Goal: Information Seeking & Learning: Learn about a topic

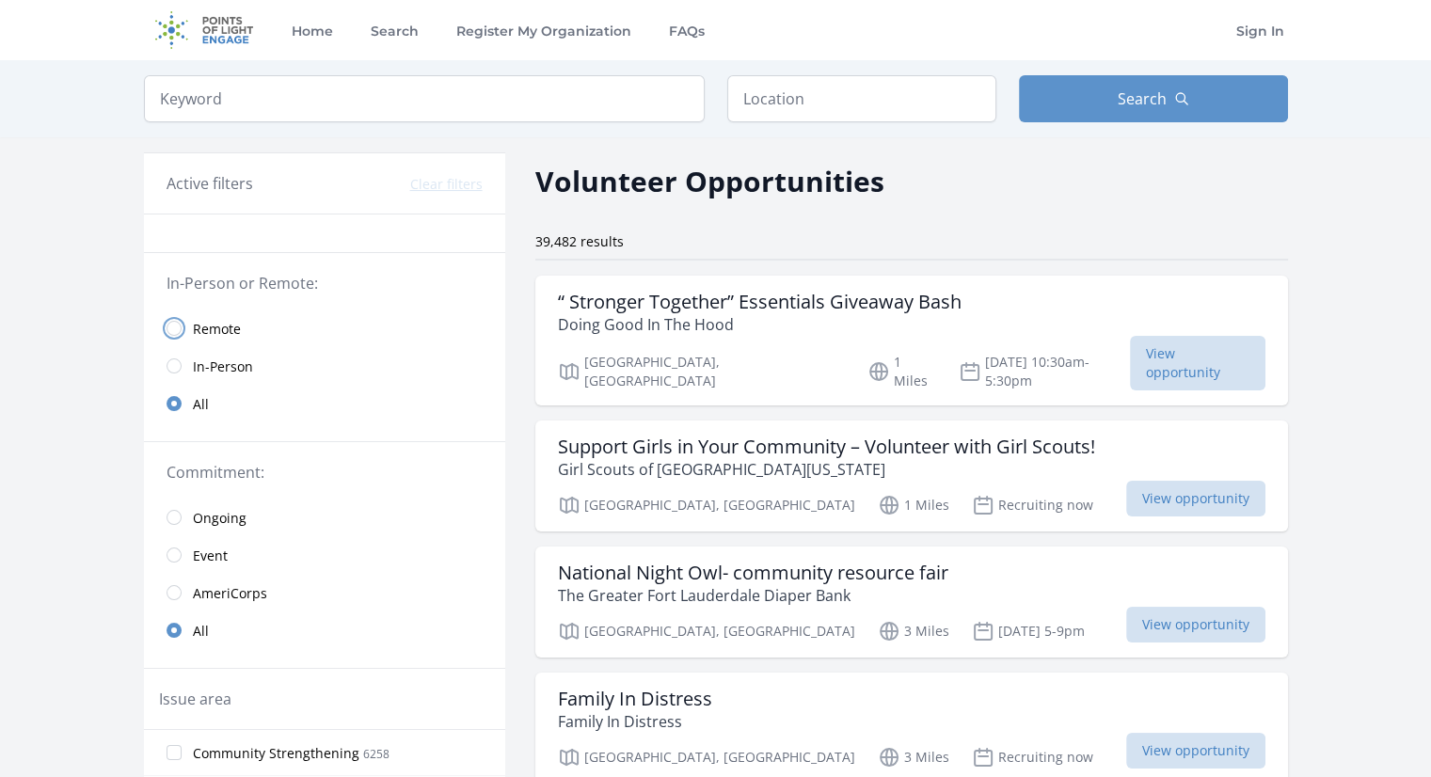
click at [175, 326] on input "radio" at bounding box center [174, 328] width 15 height 15
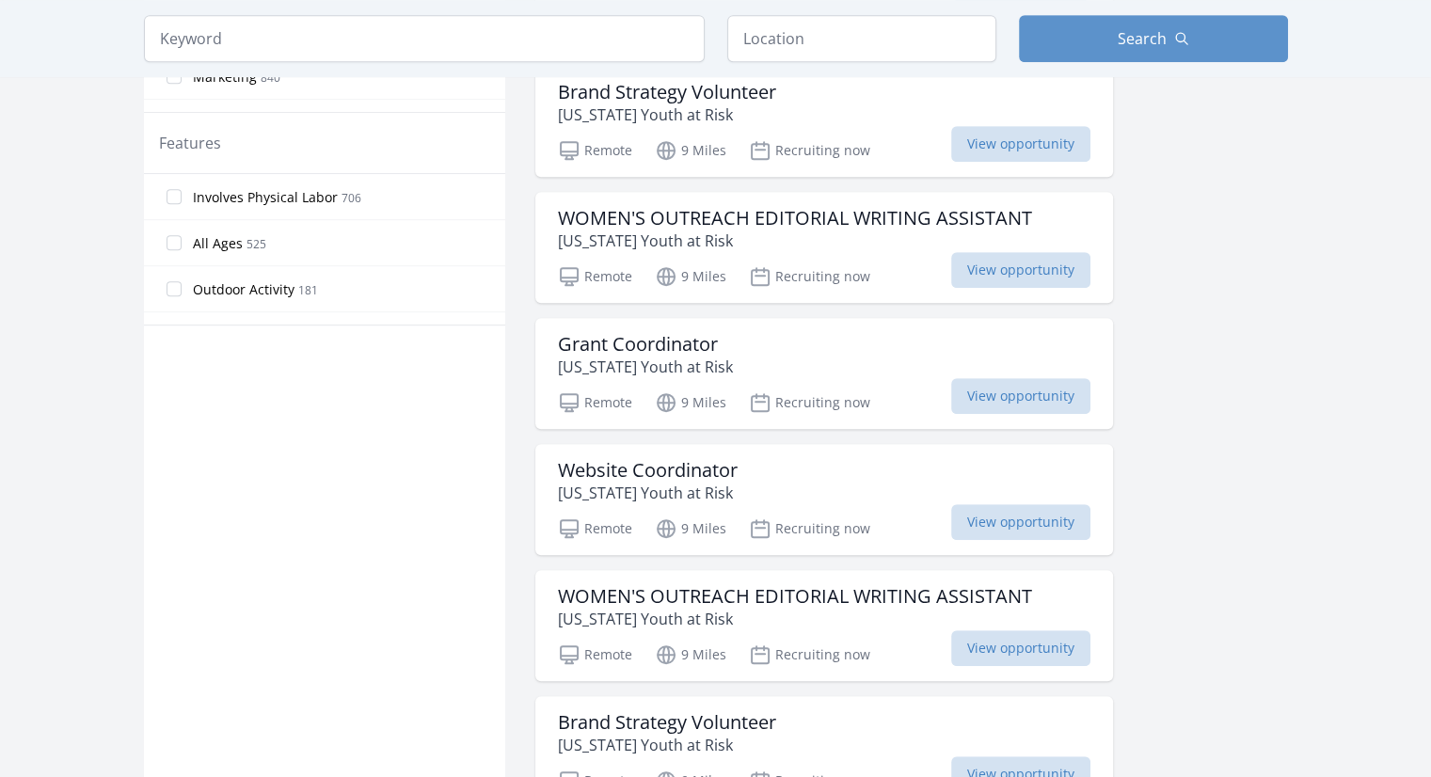
scroll to position [286, 0]
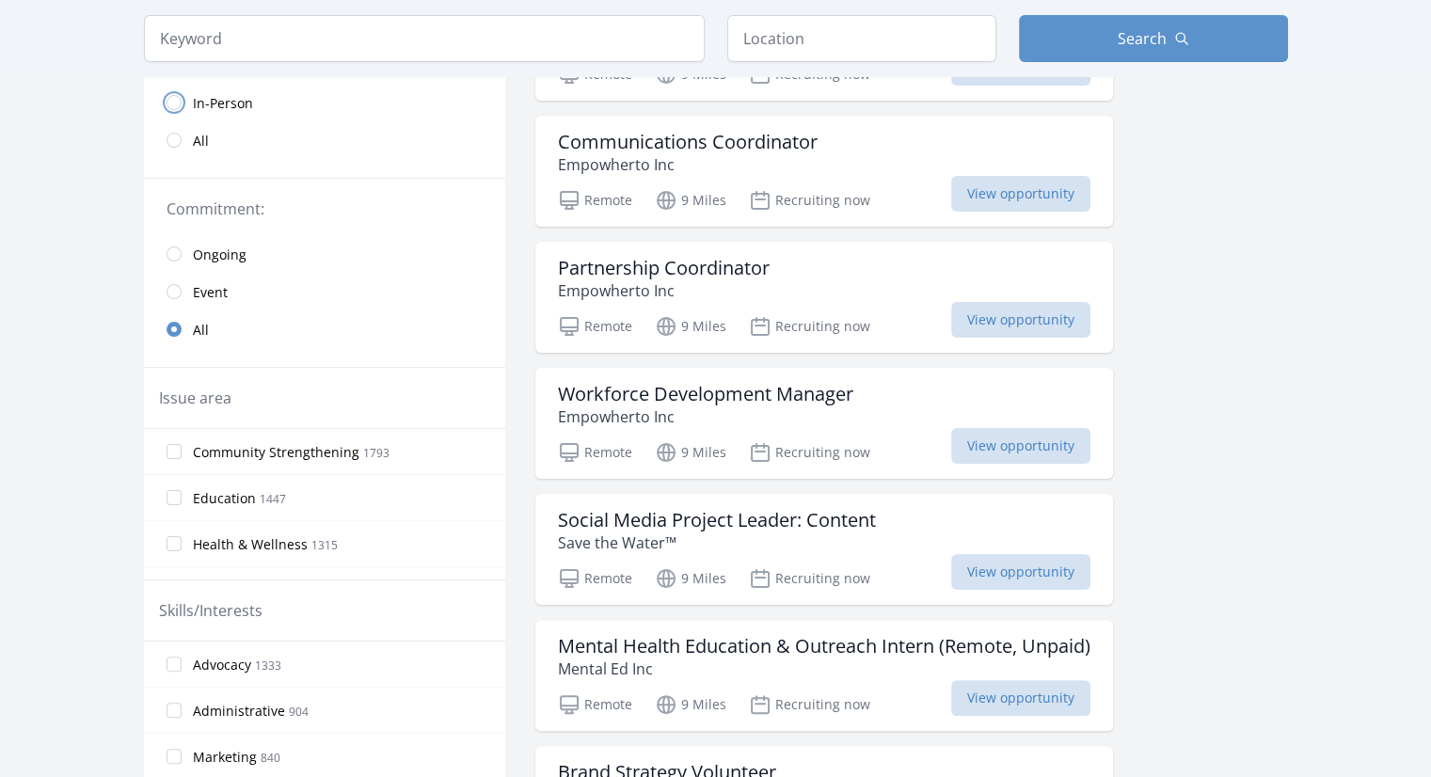
click at [172, 98] on input "radio" at bounding box center [174, 102] width 15 height 15
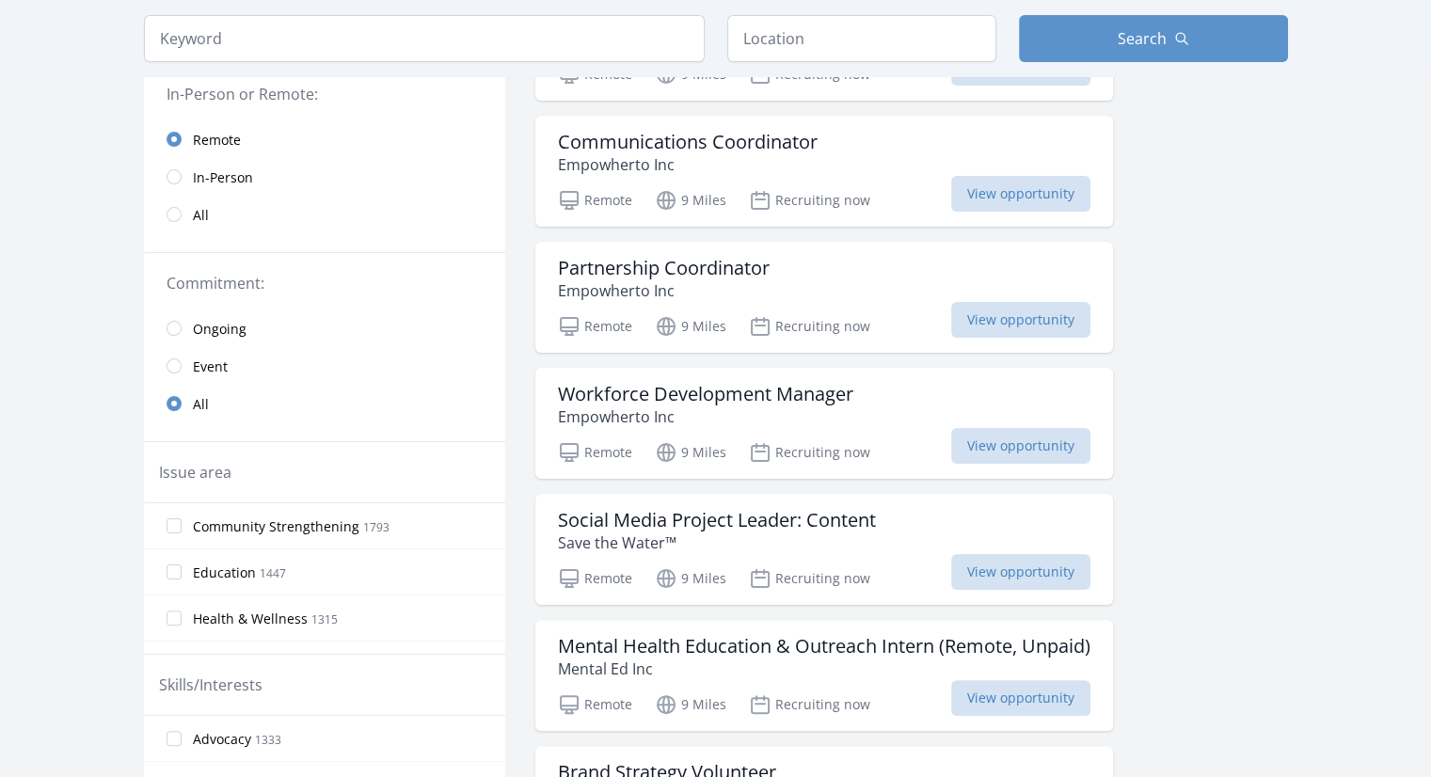
scroll to position [360, 0]
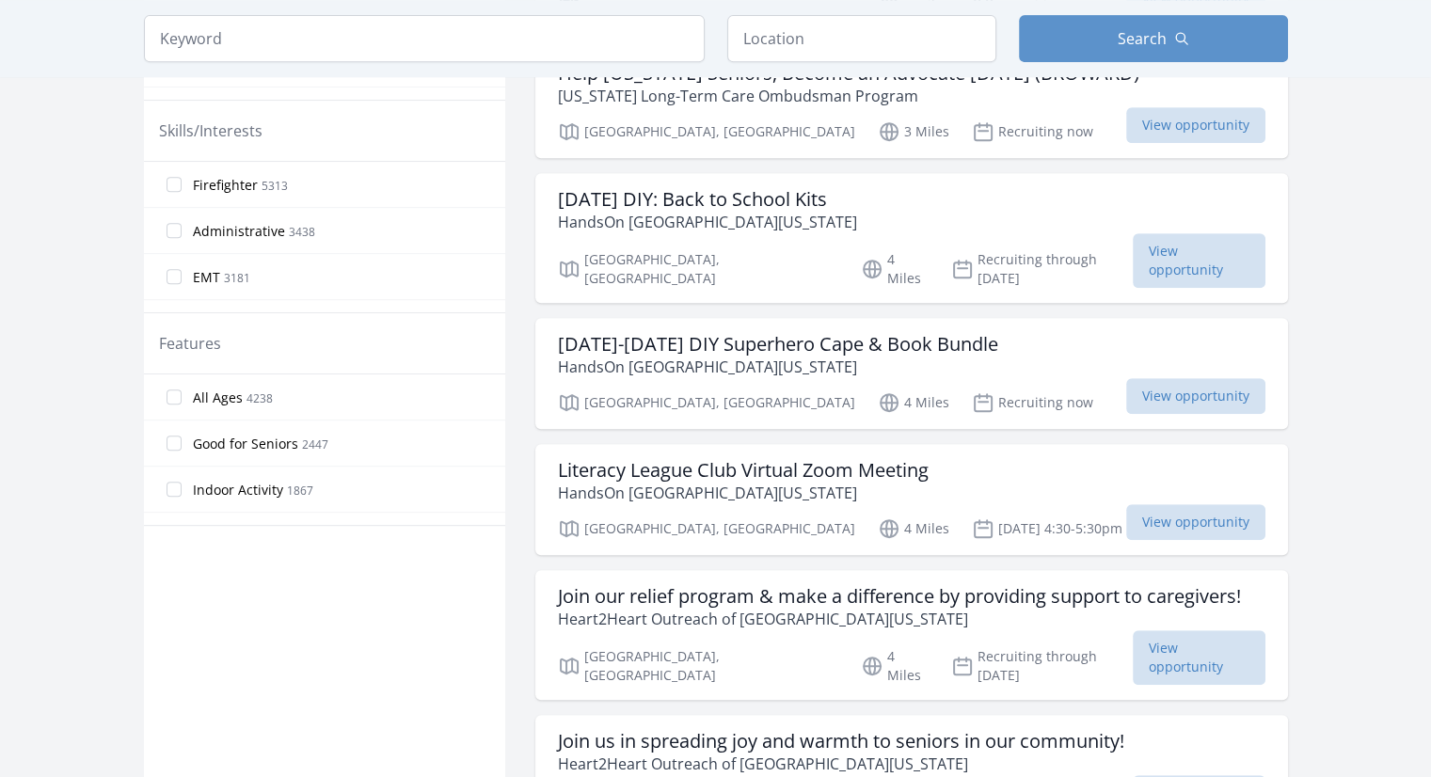
scroll to position [941, 0]
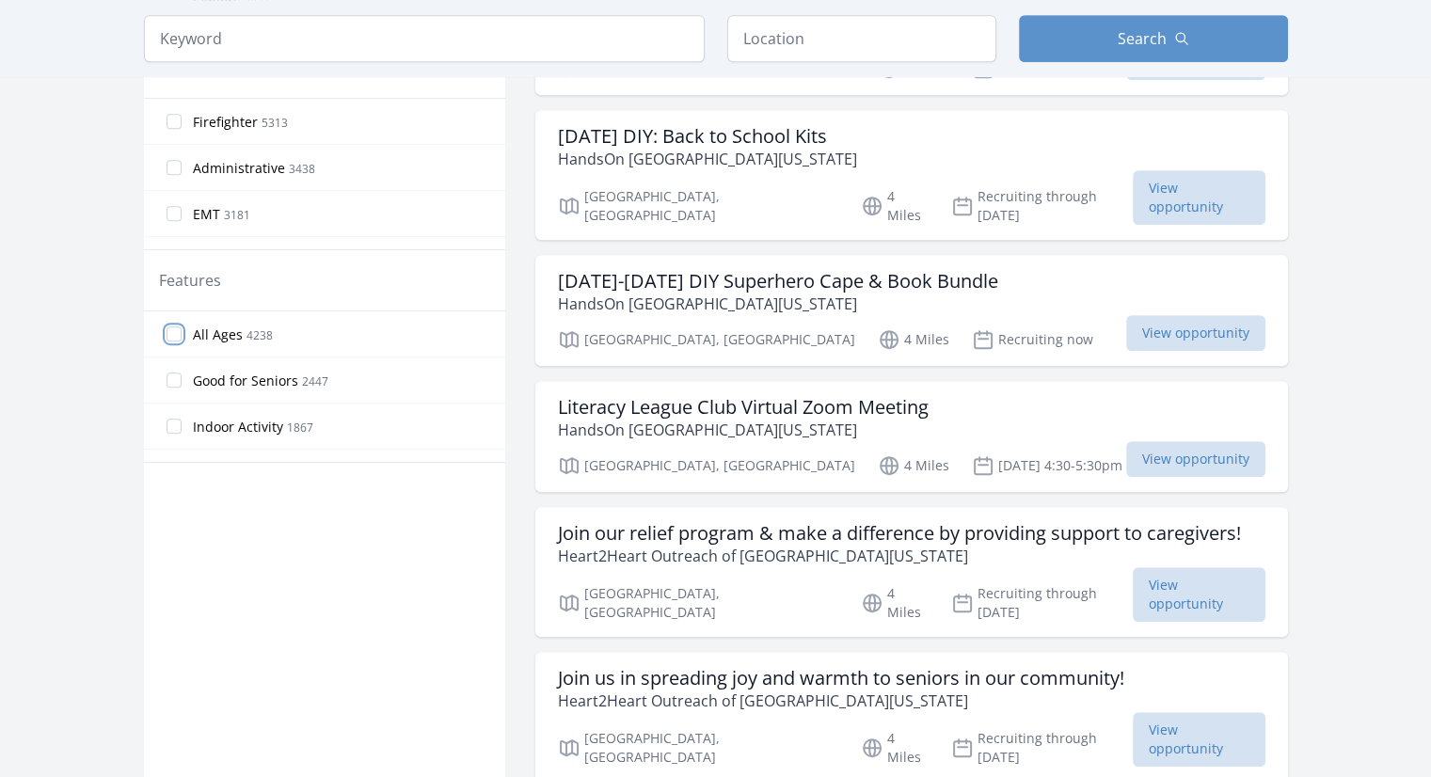
click at [173, 332] on input "All Ages 4238" at bounding box center [174, 333] width 15 height 15
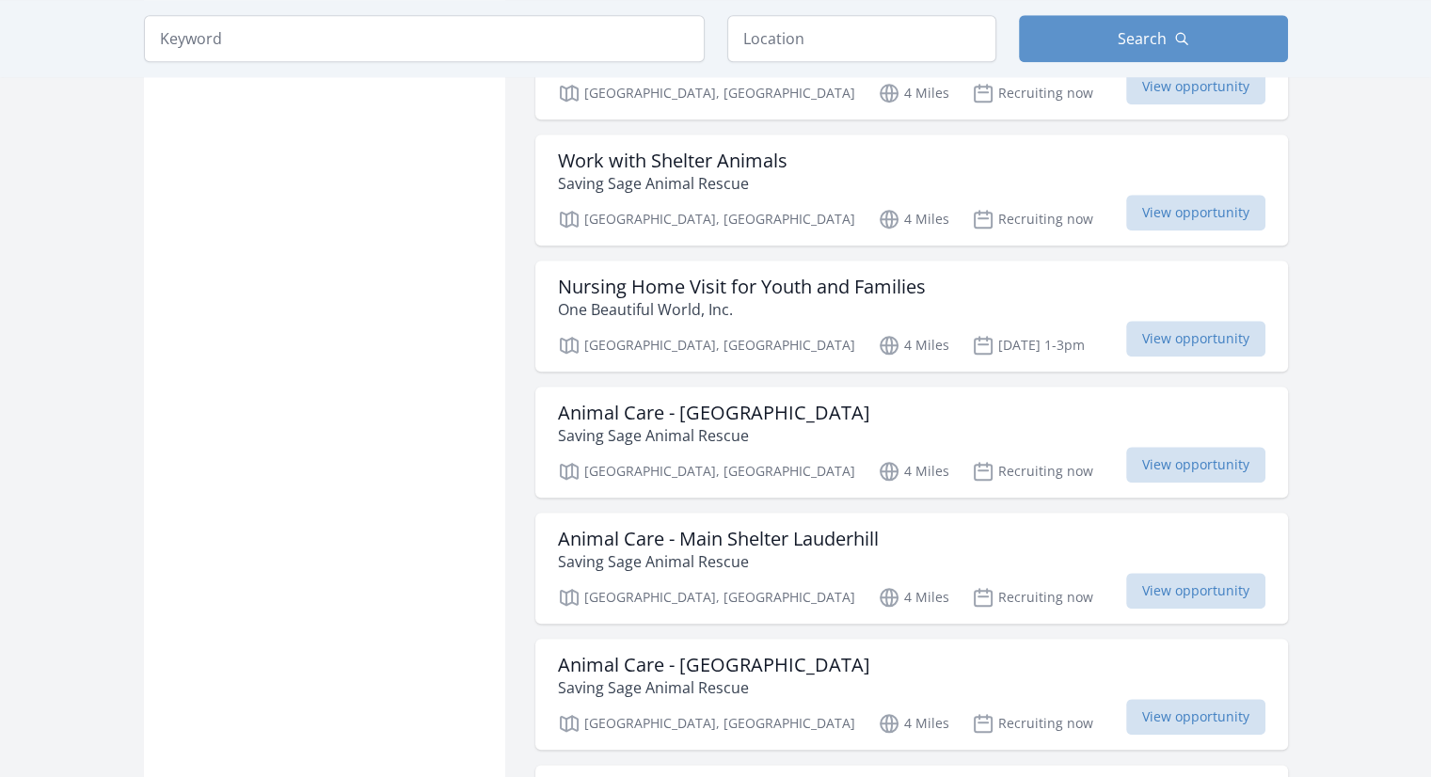
scroll to position [1932, 0]
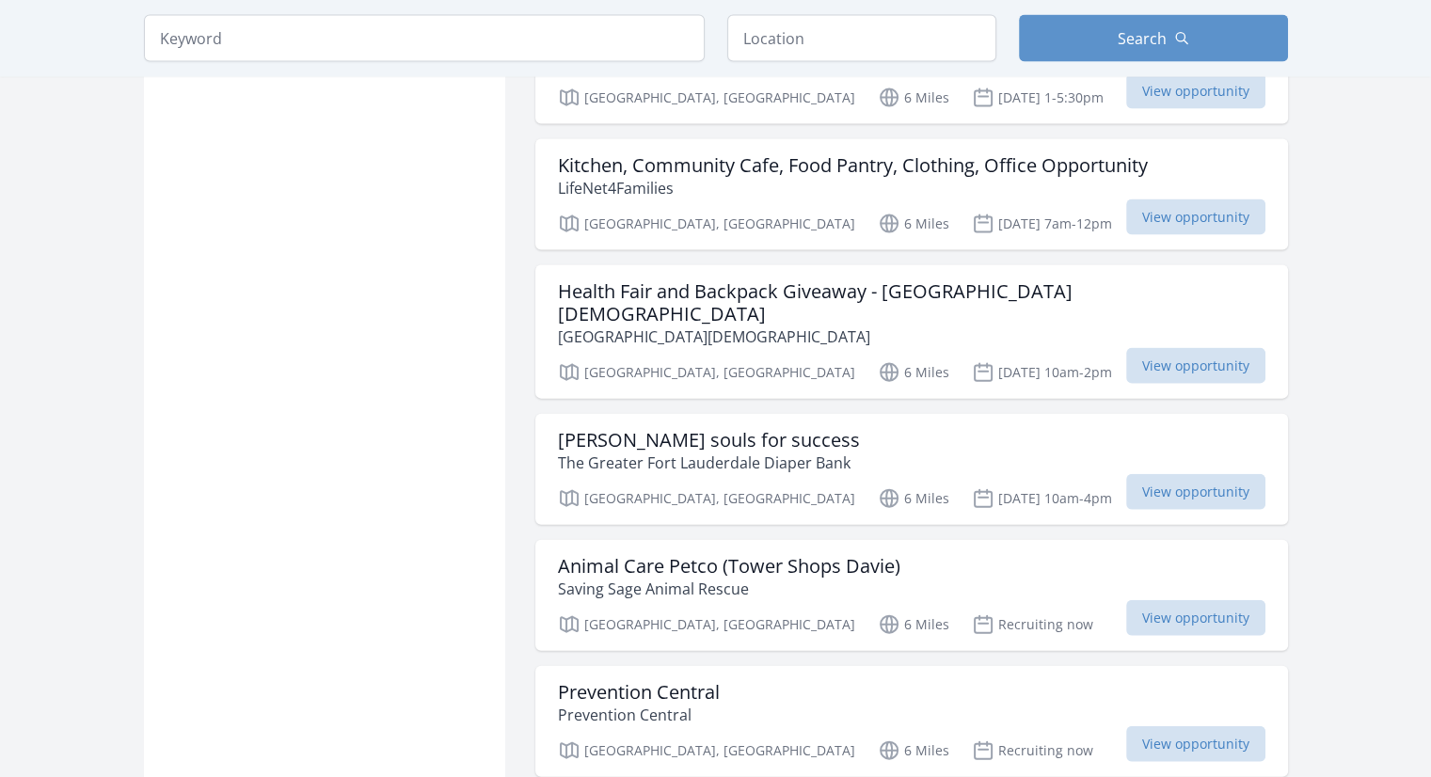
scroll to position [4113, 0]
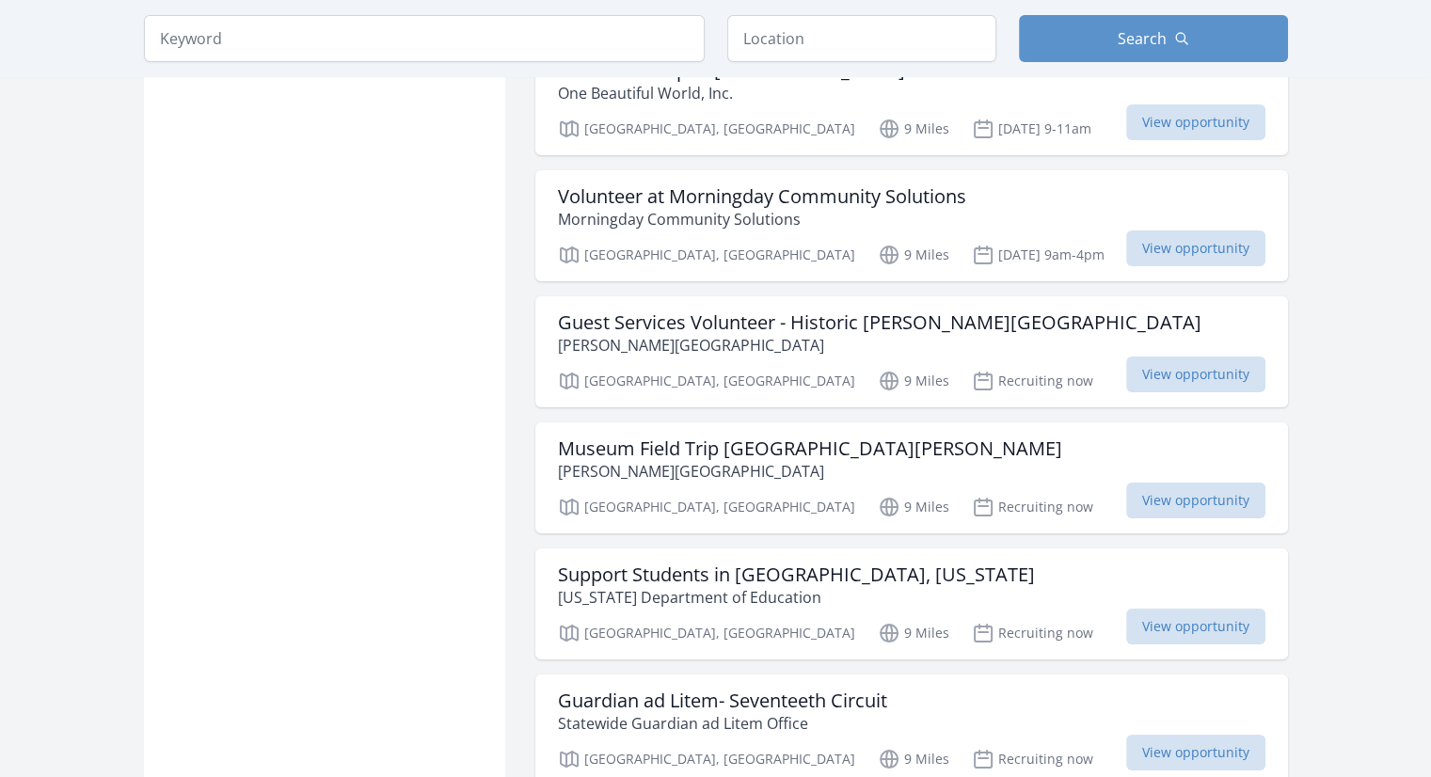
scroll to position [7137, 0]
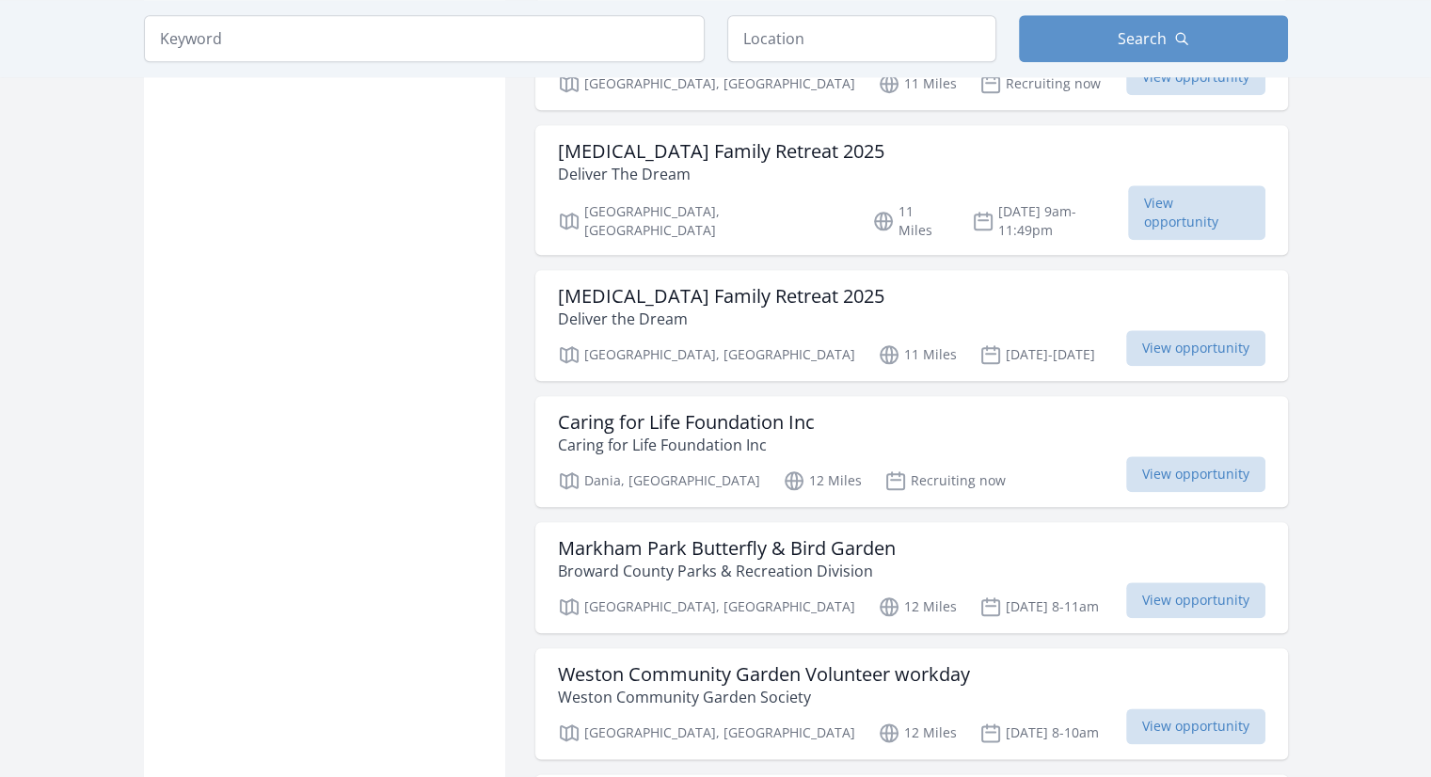
scroll to position [9194, 0]
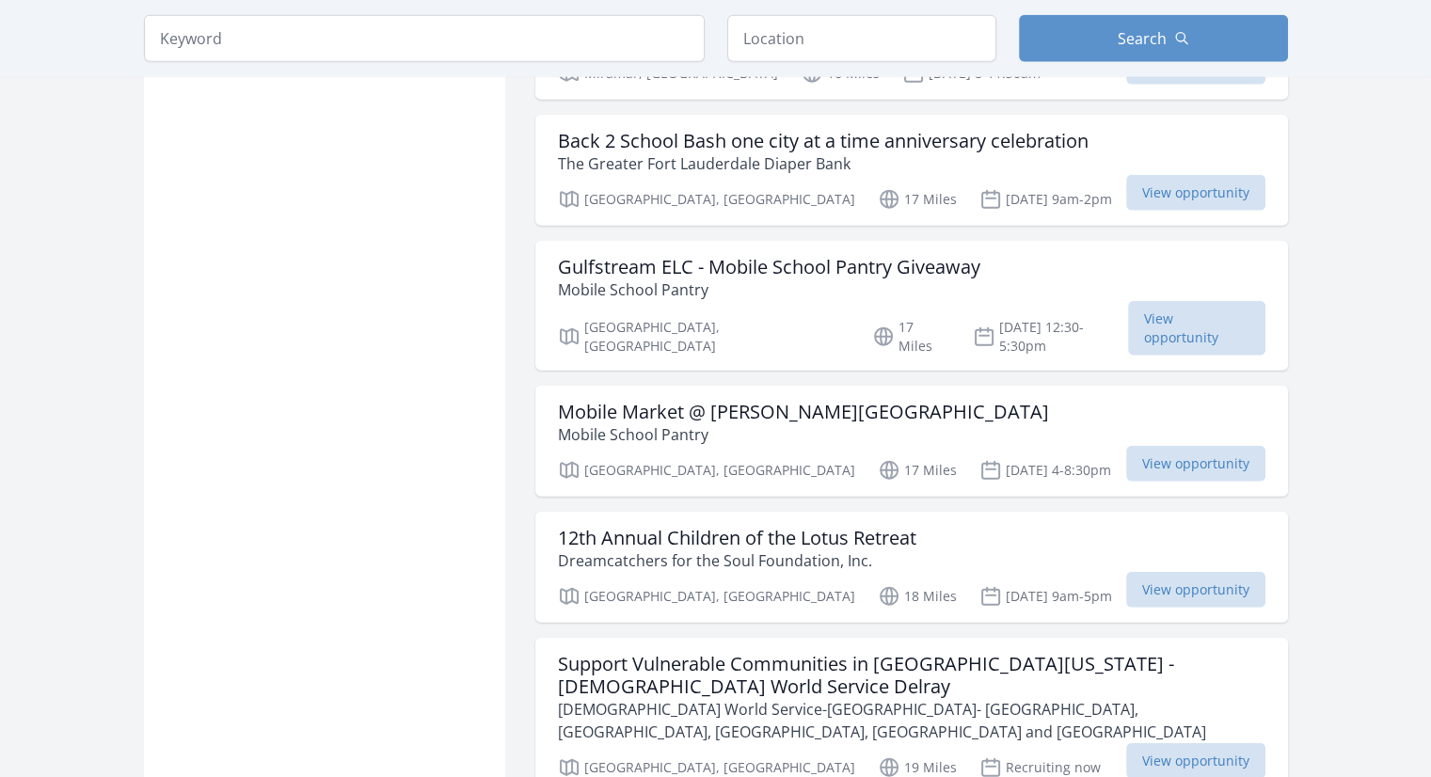
scroll to position [11829, 0]
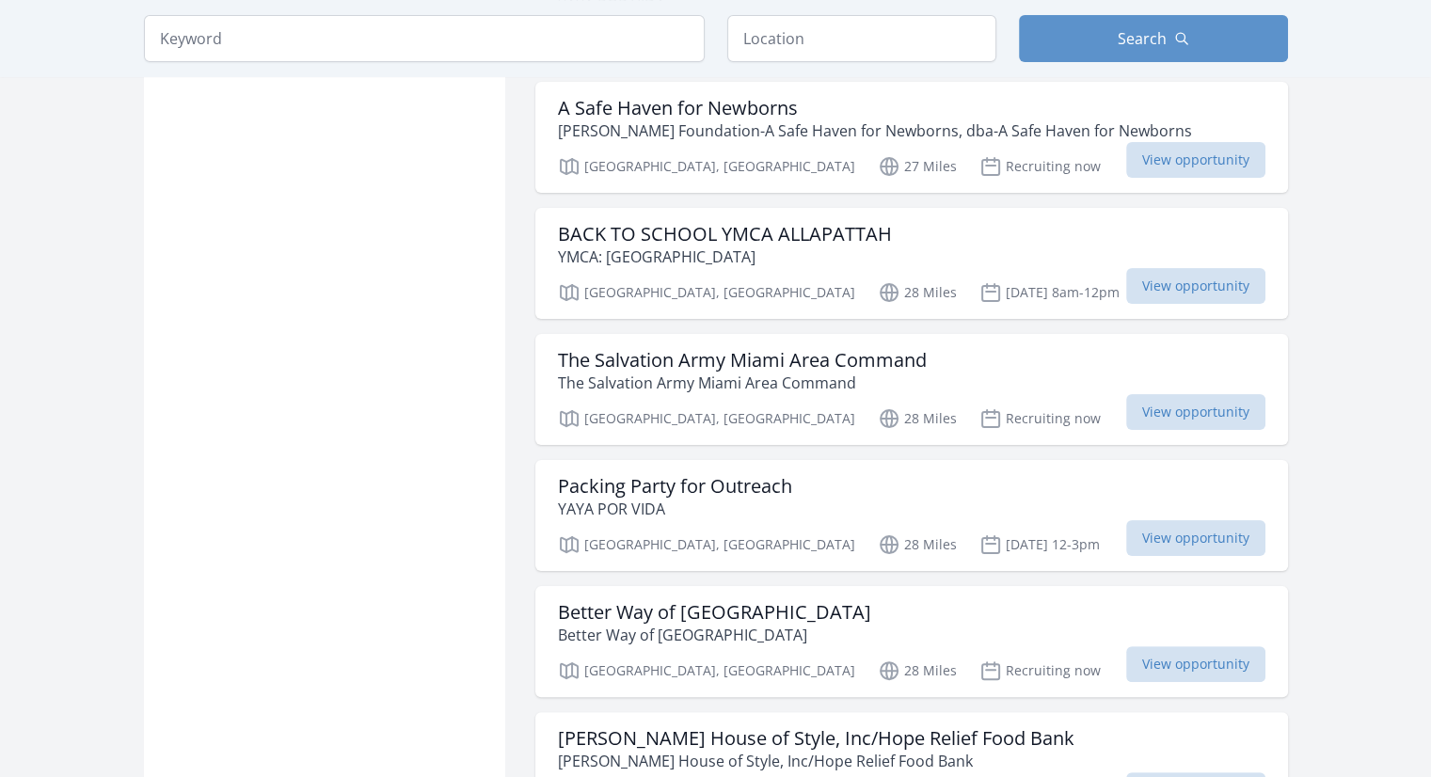
scroll to position [14627, 0]
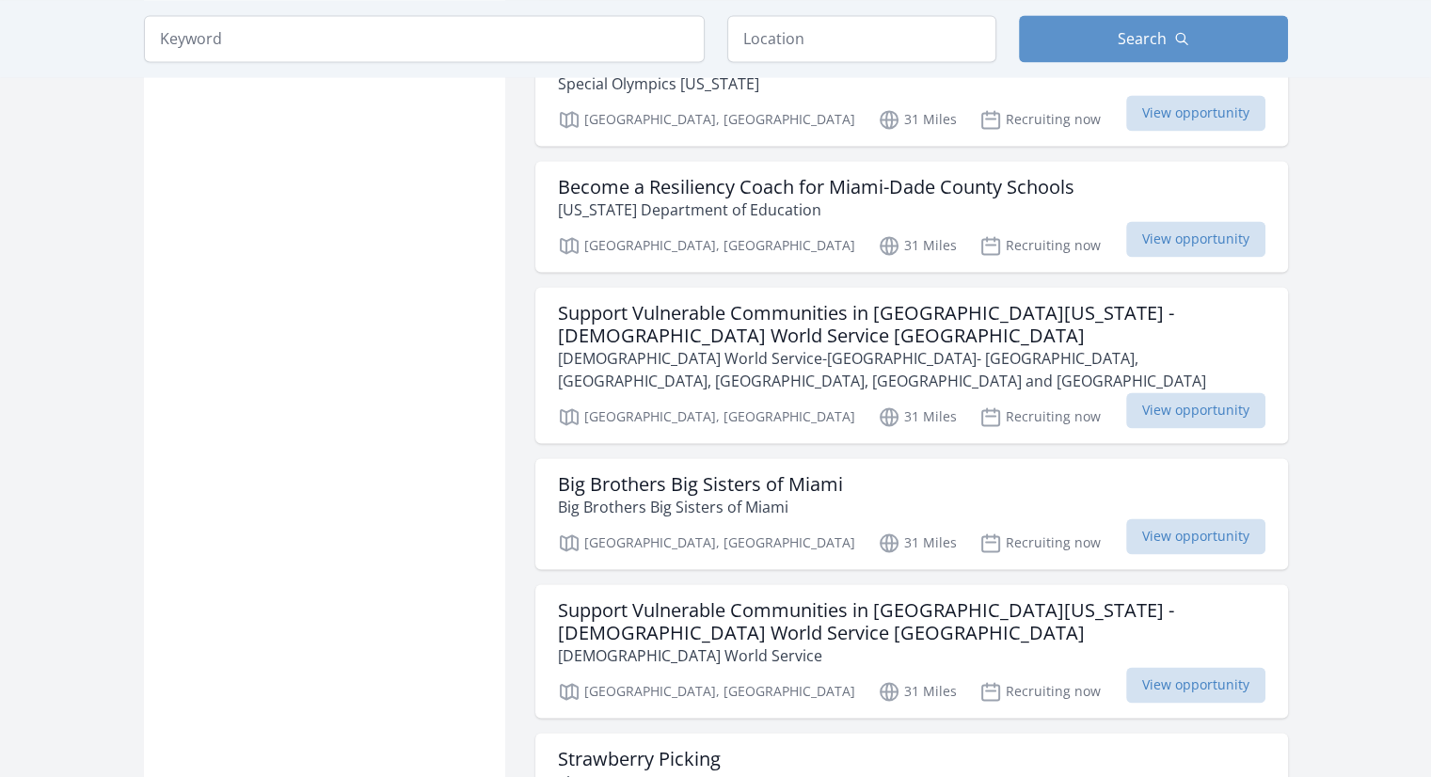
scroll to position [17149, 0]
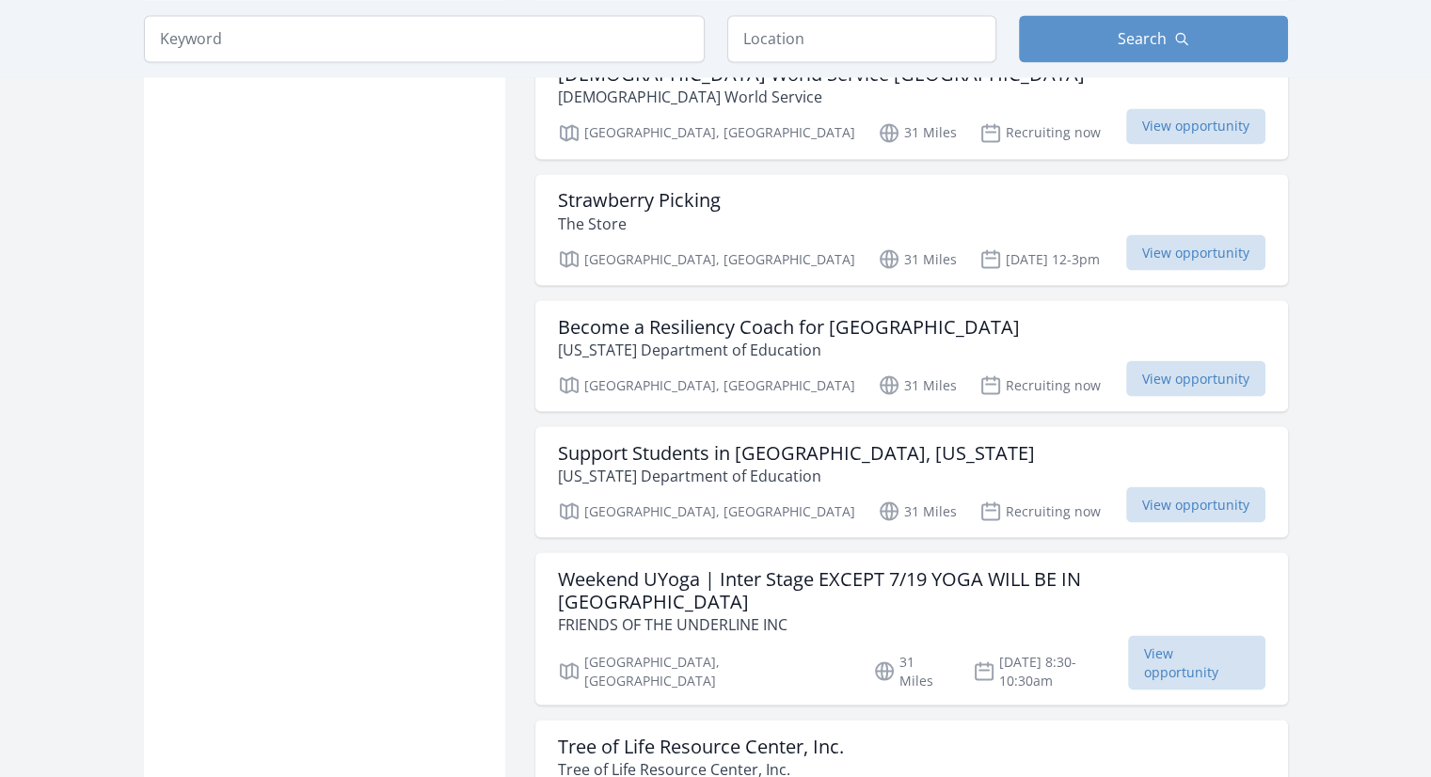
scroll to position [17675, 0]
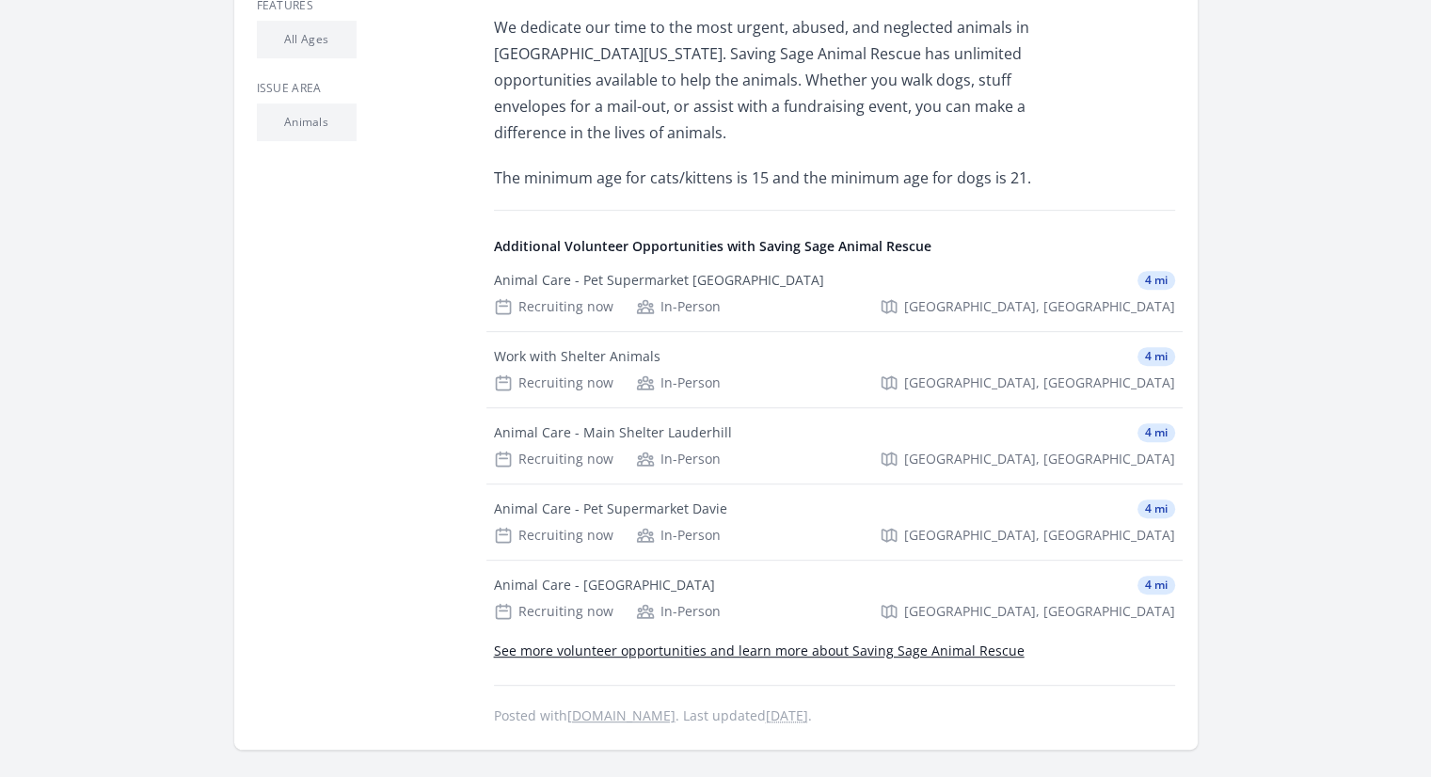
scroll to position [715, 0]
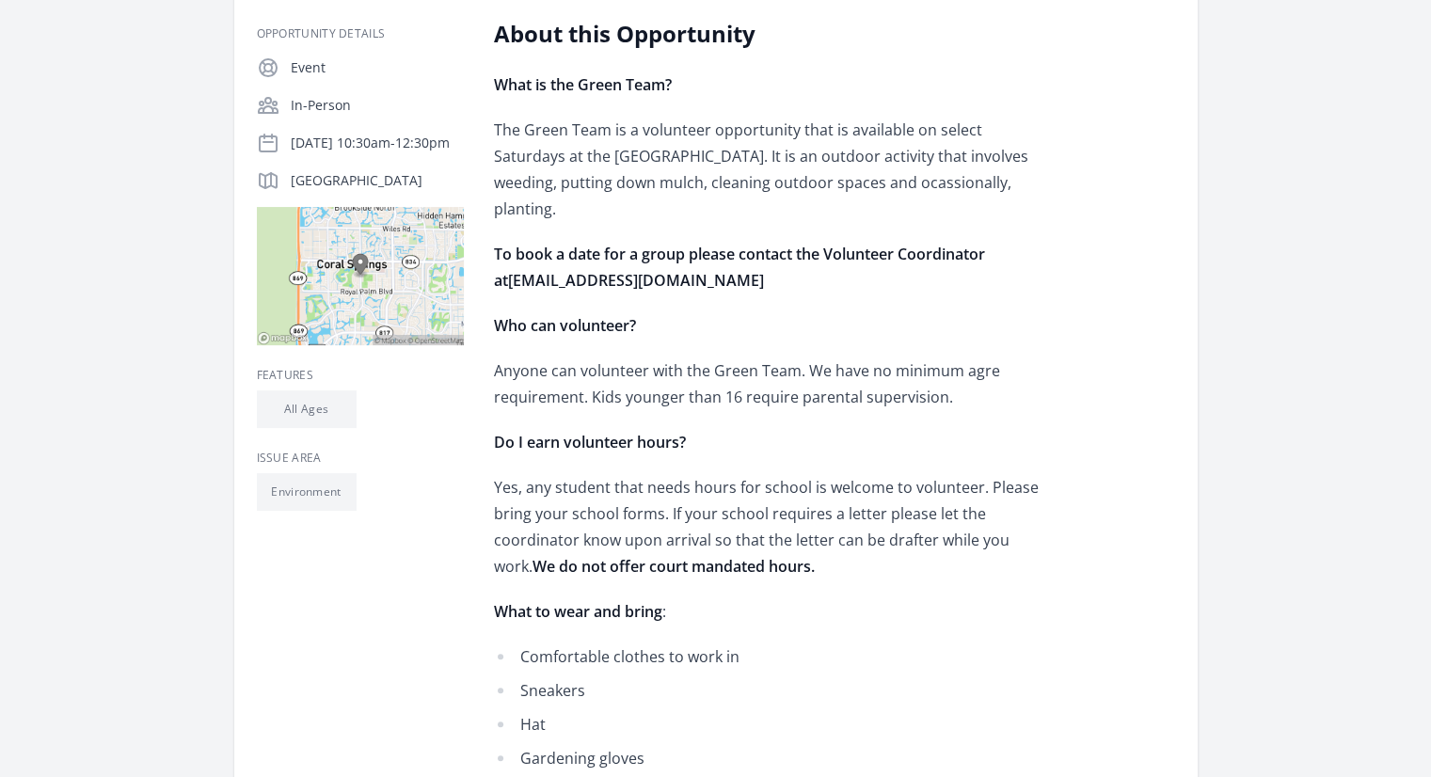
scroll to position [238, 0]
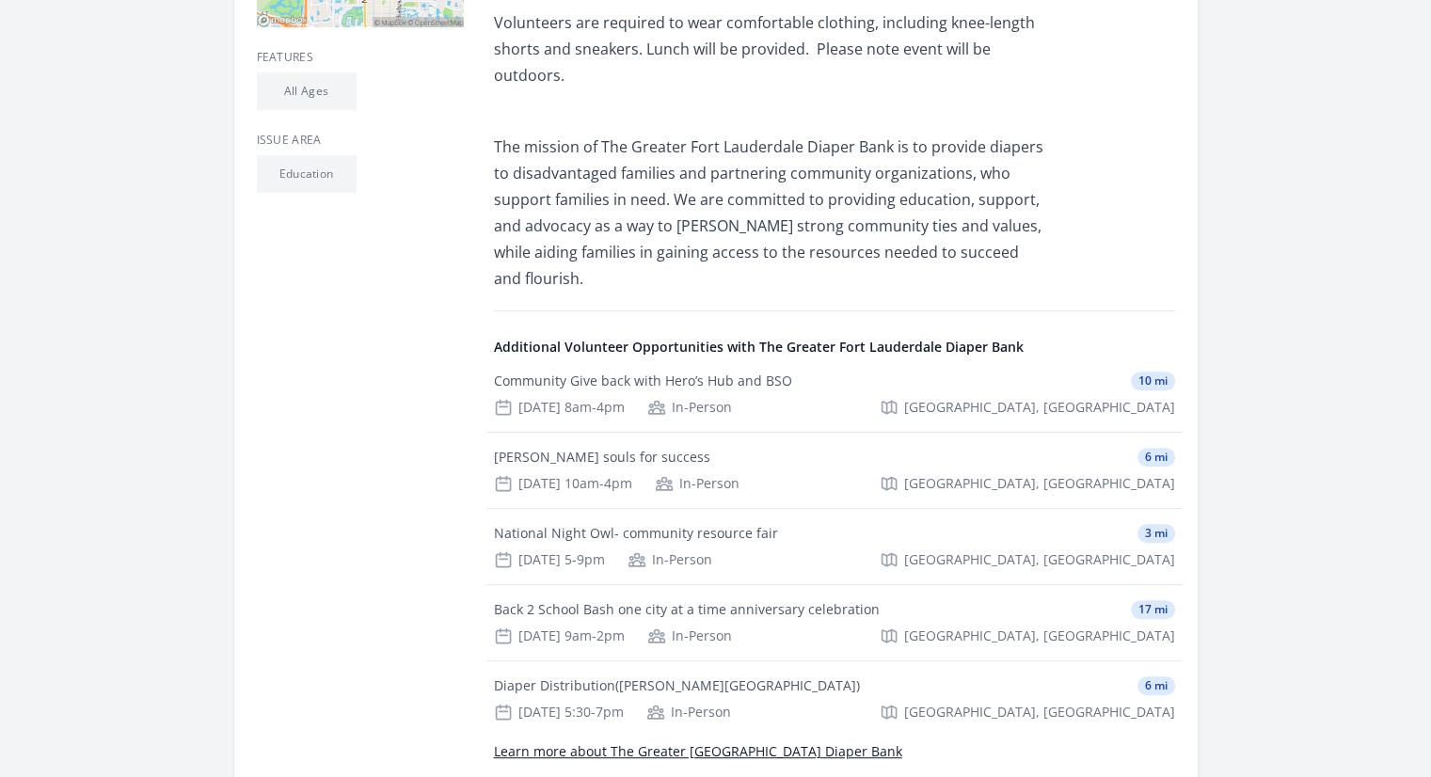
scroll to position [753, 0]
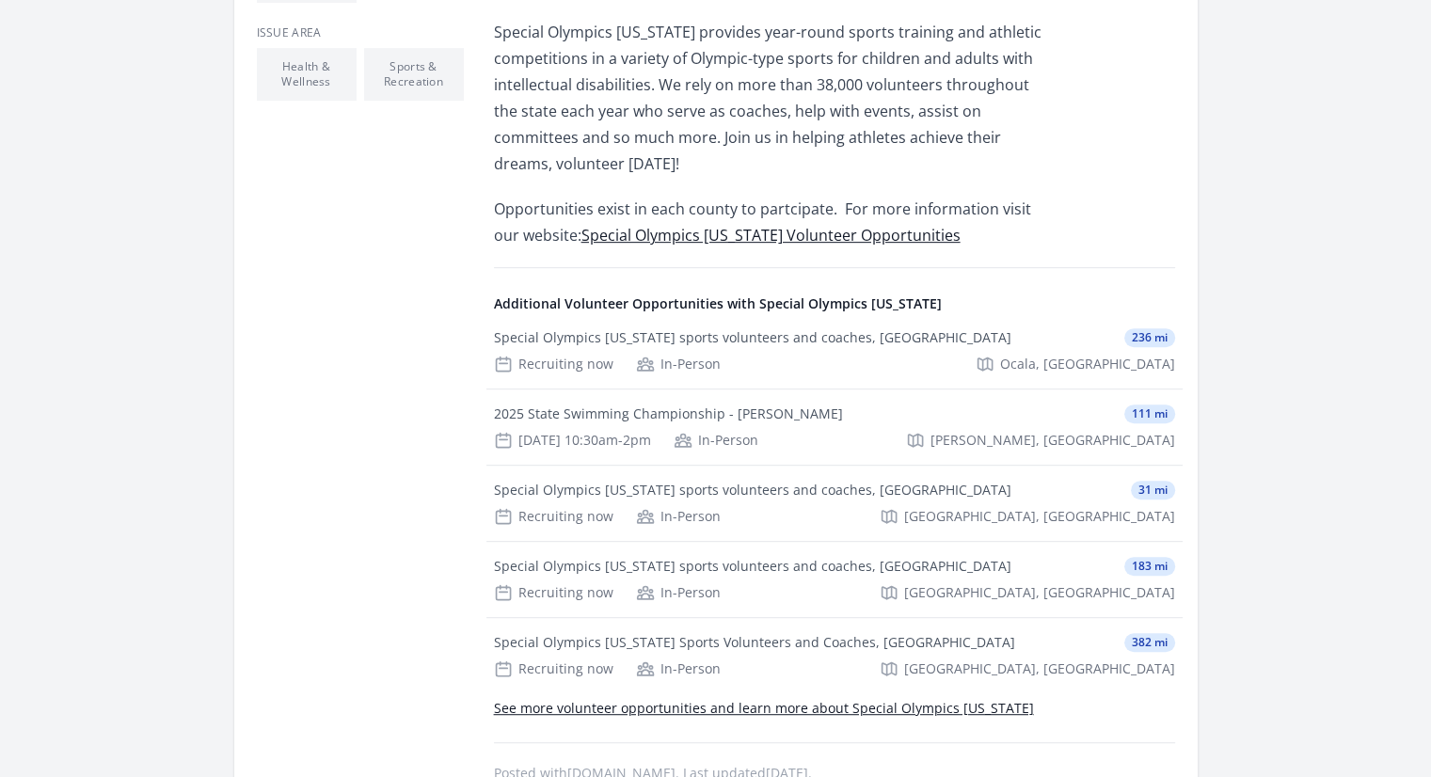
scroll to position [880, 0]
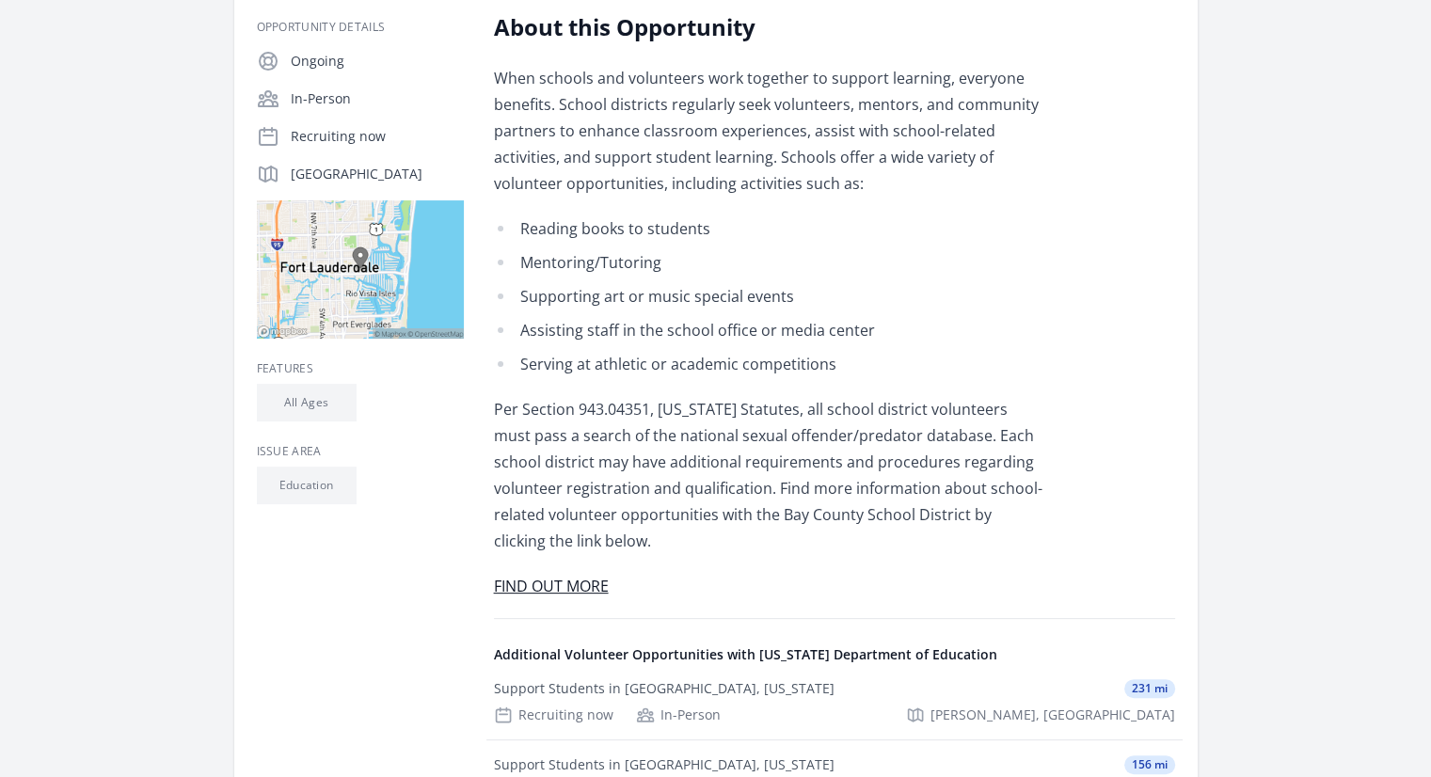
scroll to position [341, 0]
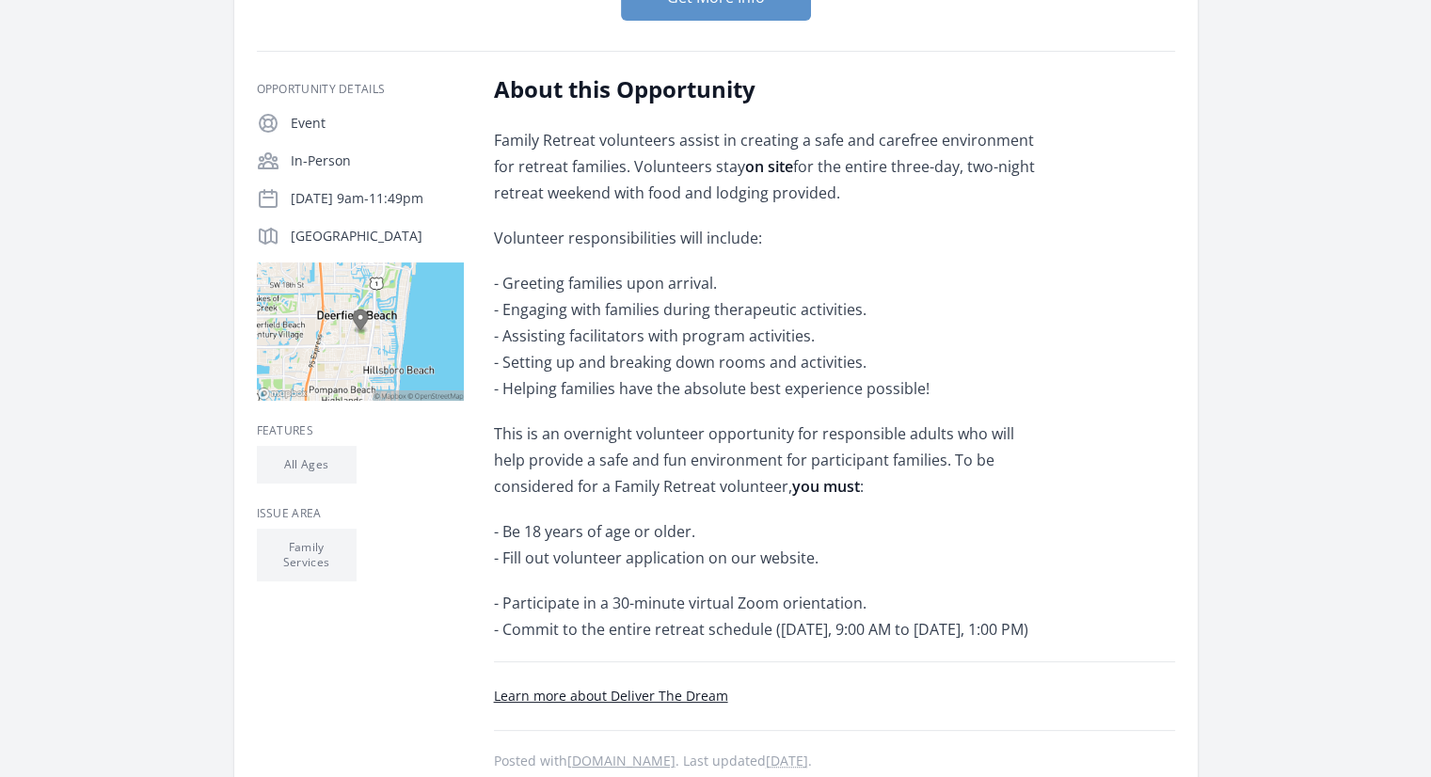
scroll to position [288, 0]
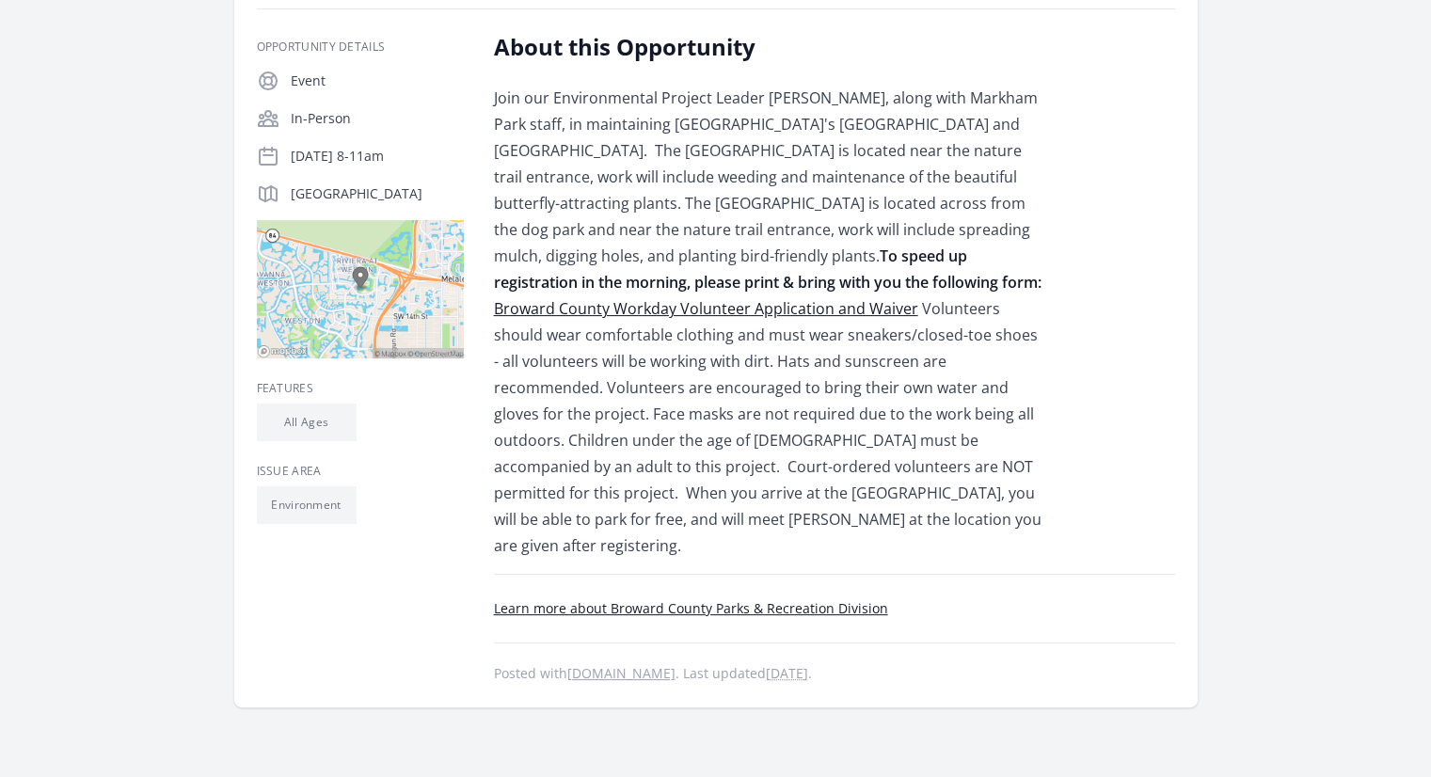
scroll to position [351, 0]
